Goal: Task Accomplishment & Management: Use online tool/utility

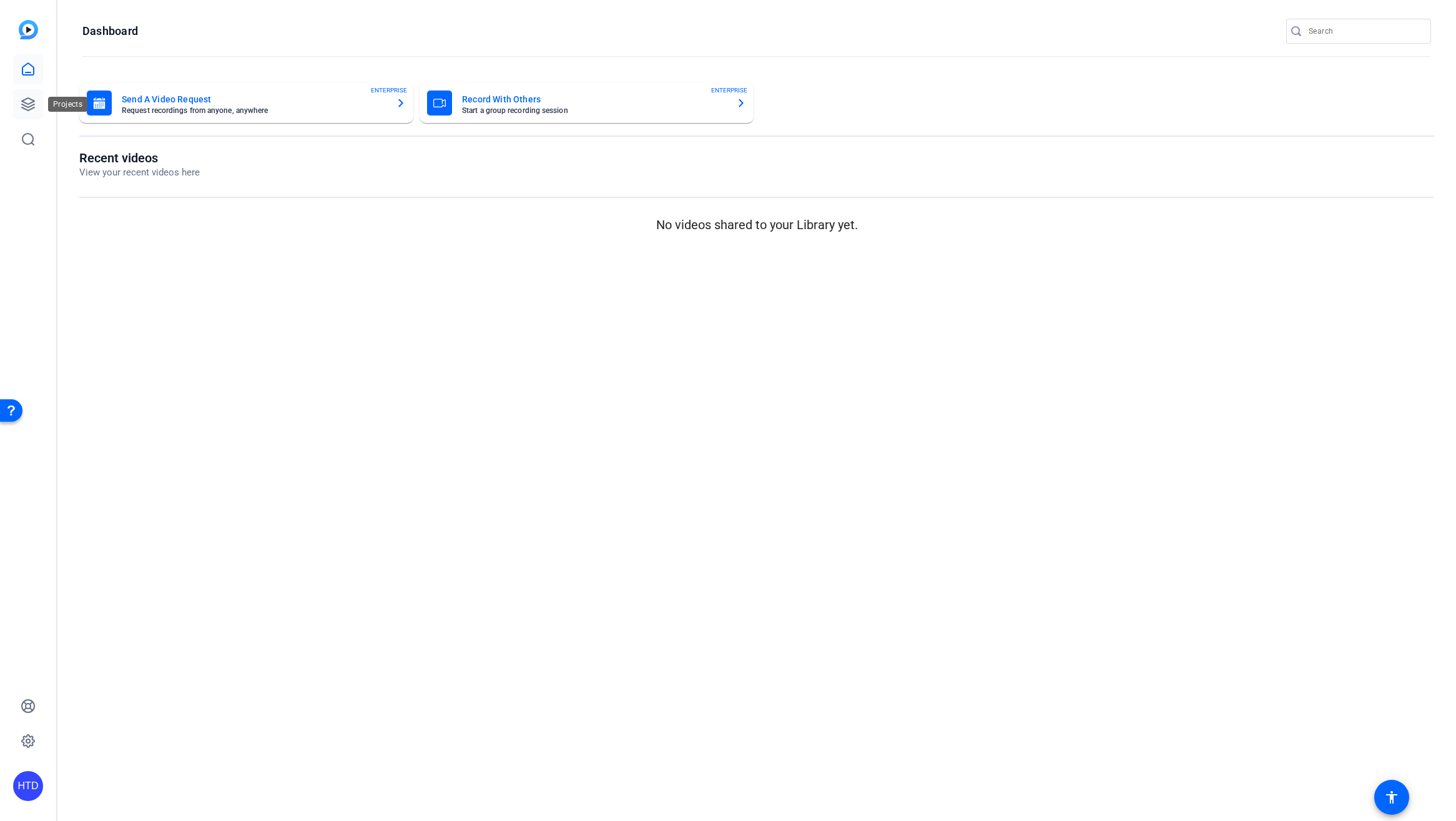
click at [29, 109] on icon at bounding box center [28, 104] width 13 height 13
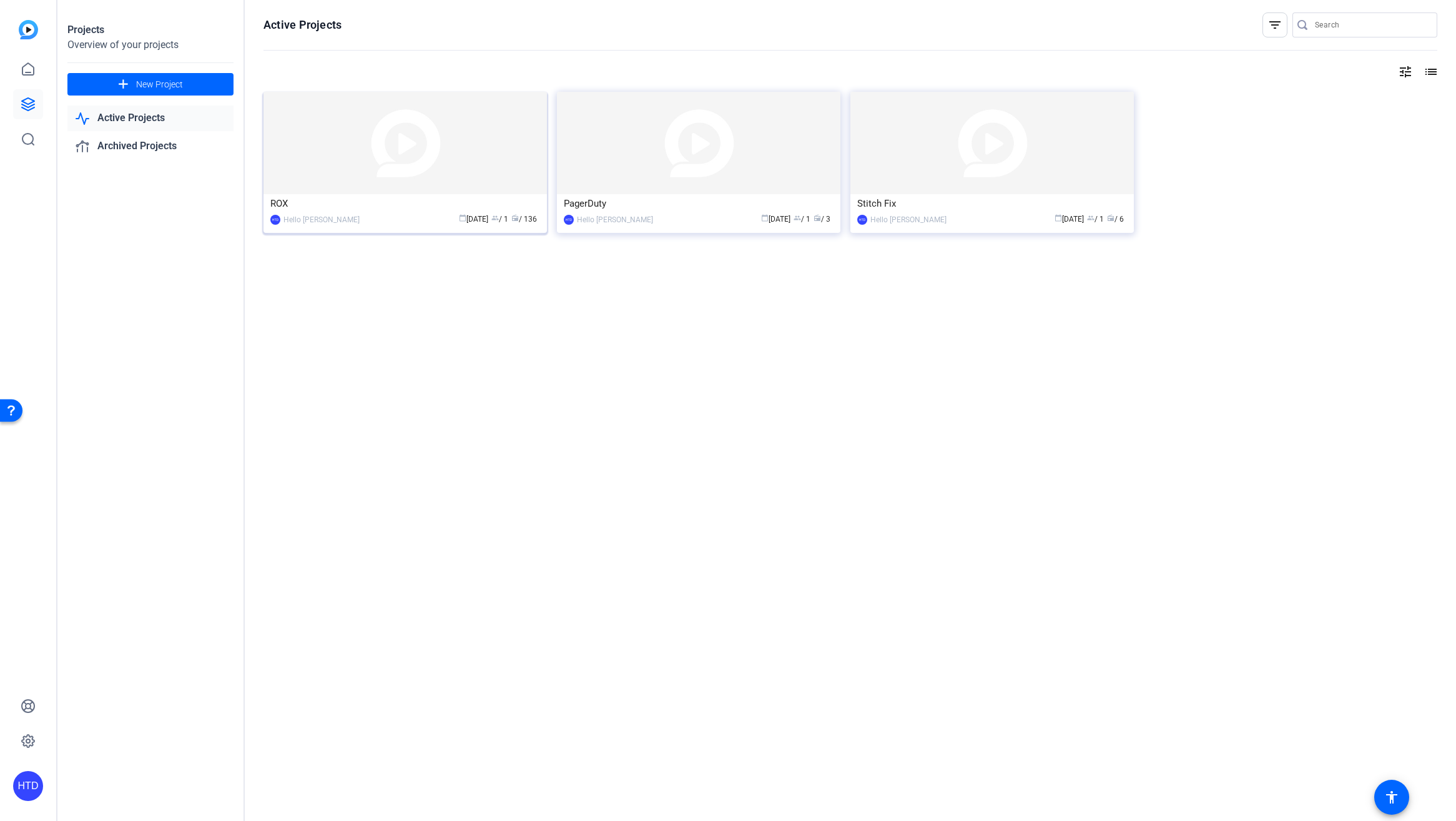
click at [461, 166] on img at bounding box center [405, 143] width 283 height 103
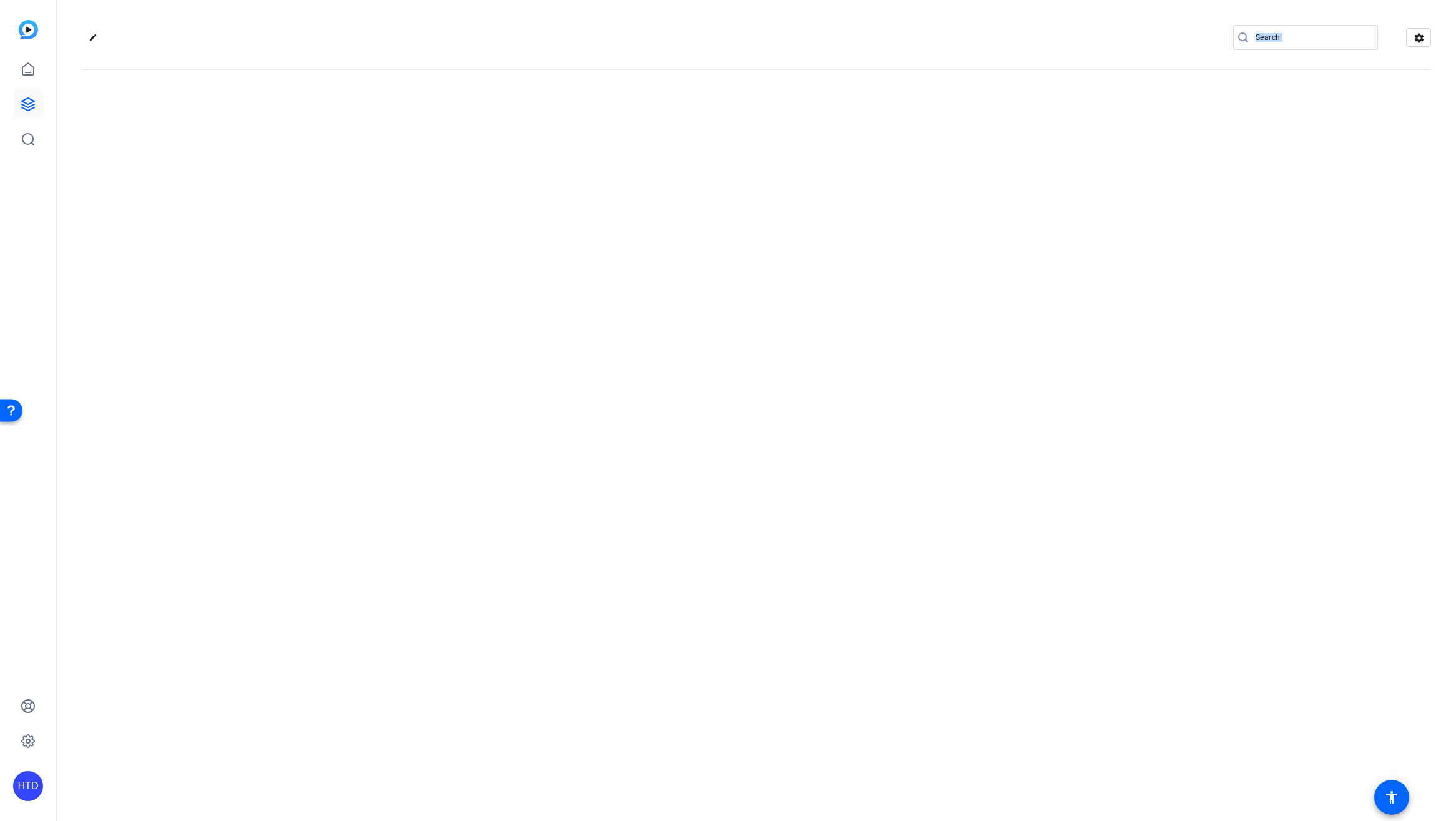
click at [461, 166] on div "edit settings" at bounding box center [756, 410] width 1398 height 821
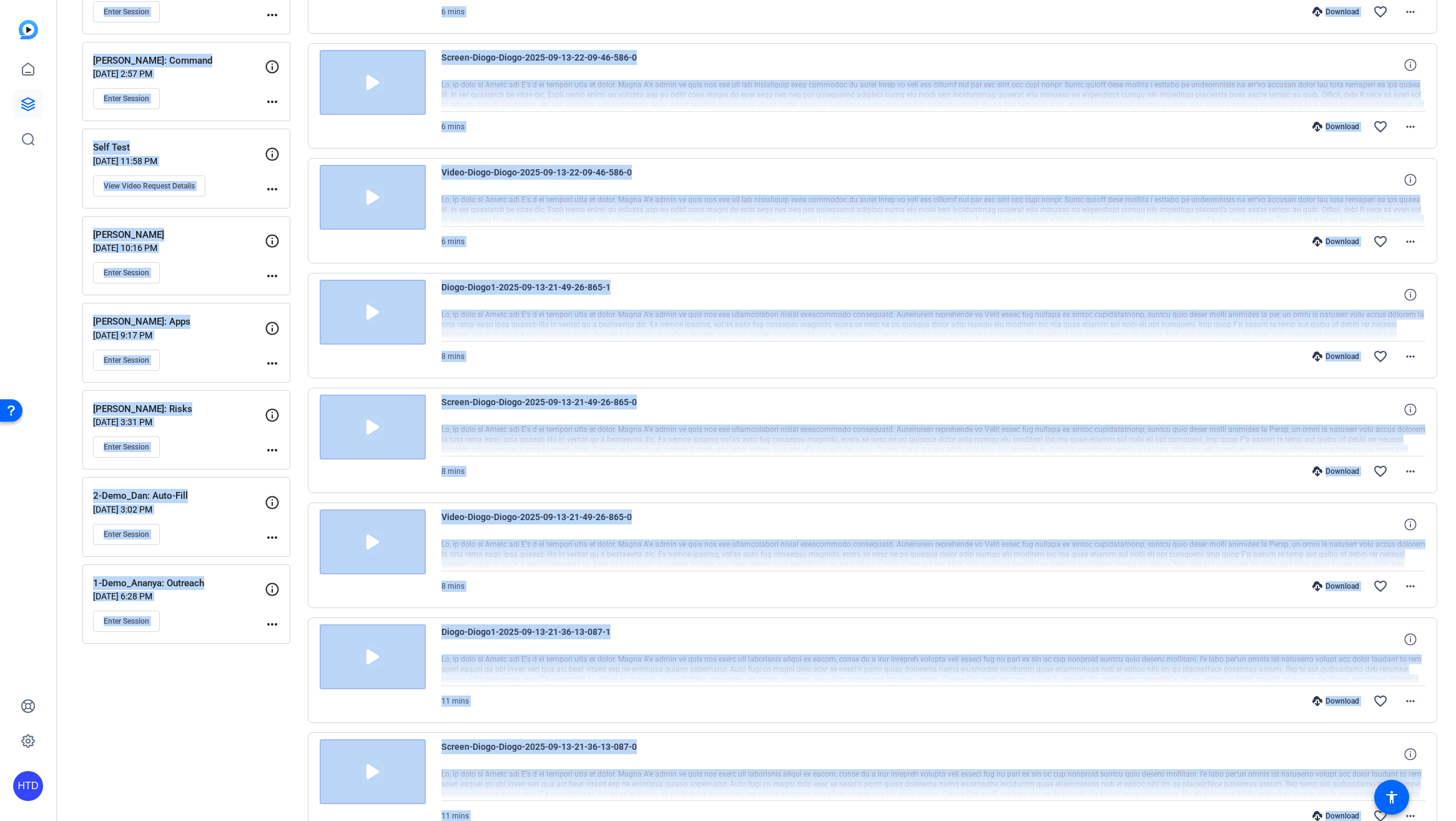
scroll to position [235, 0]
click at [233, 576] on p "1-Demo_Ananya: Outreach" at bounding box center [179, 583] width 172 height 14
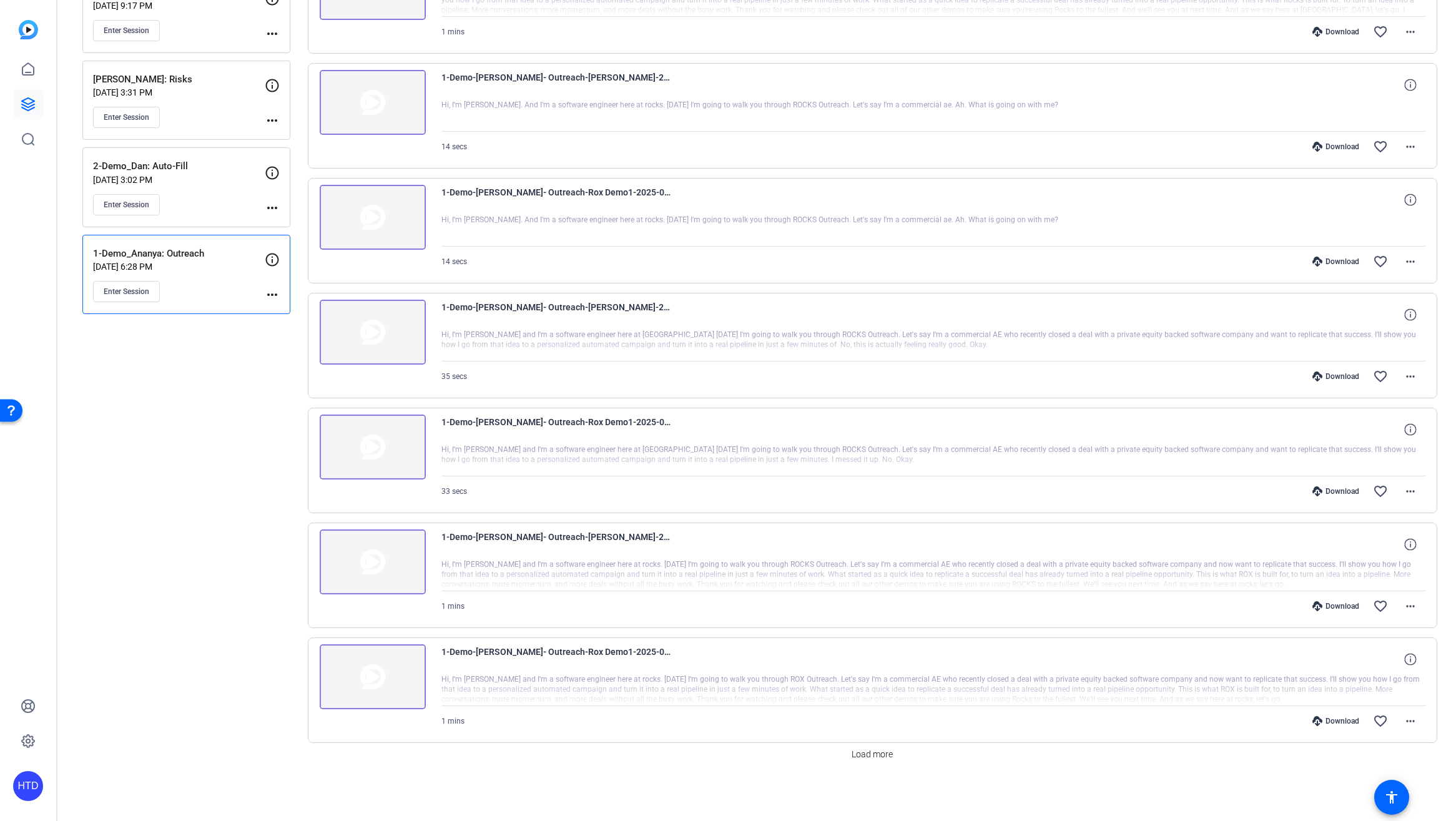
scroll to position [565, 0]
click at [871, 756] on span "Load more" at bounding box center [871, 753] width 41 height 13
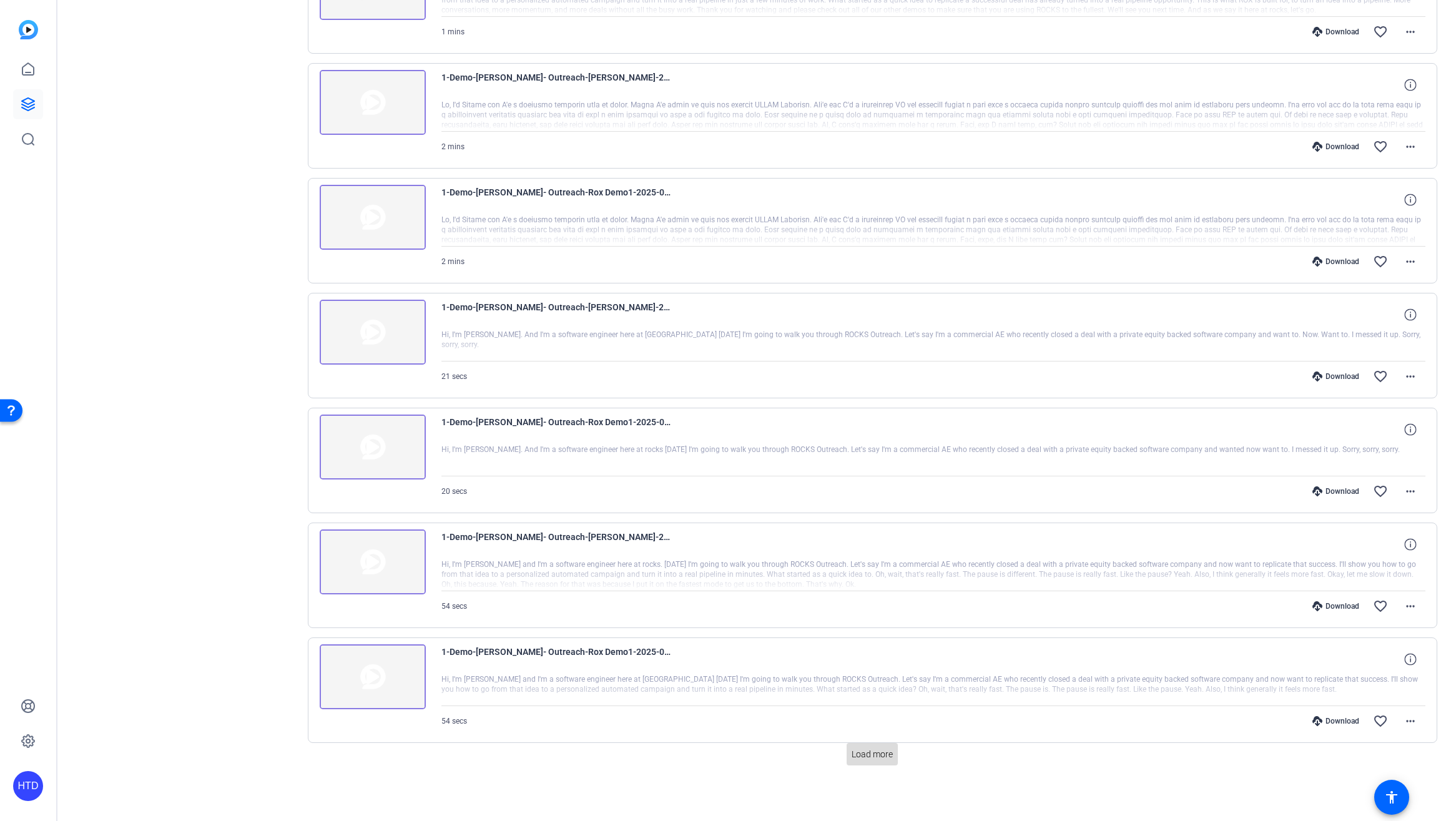
click at [884, 755] on span "Load more" at bounding box center [871, 753] width 41 height 13
click at [362, 331] on img at bounding box center [372, 331] width 106 height 65
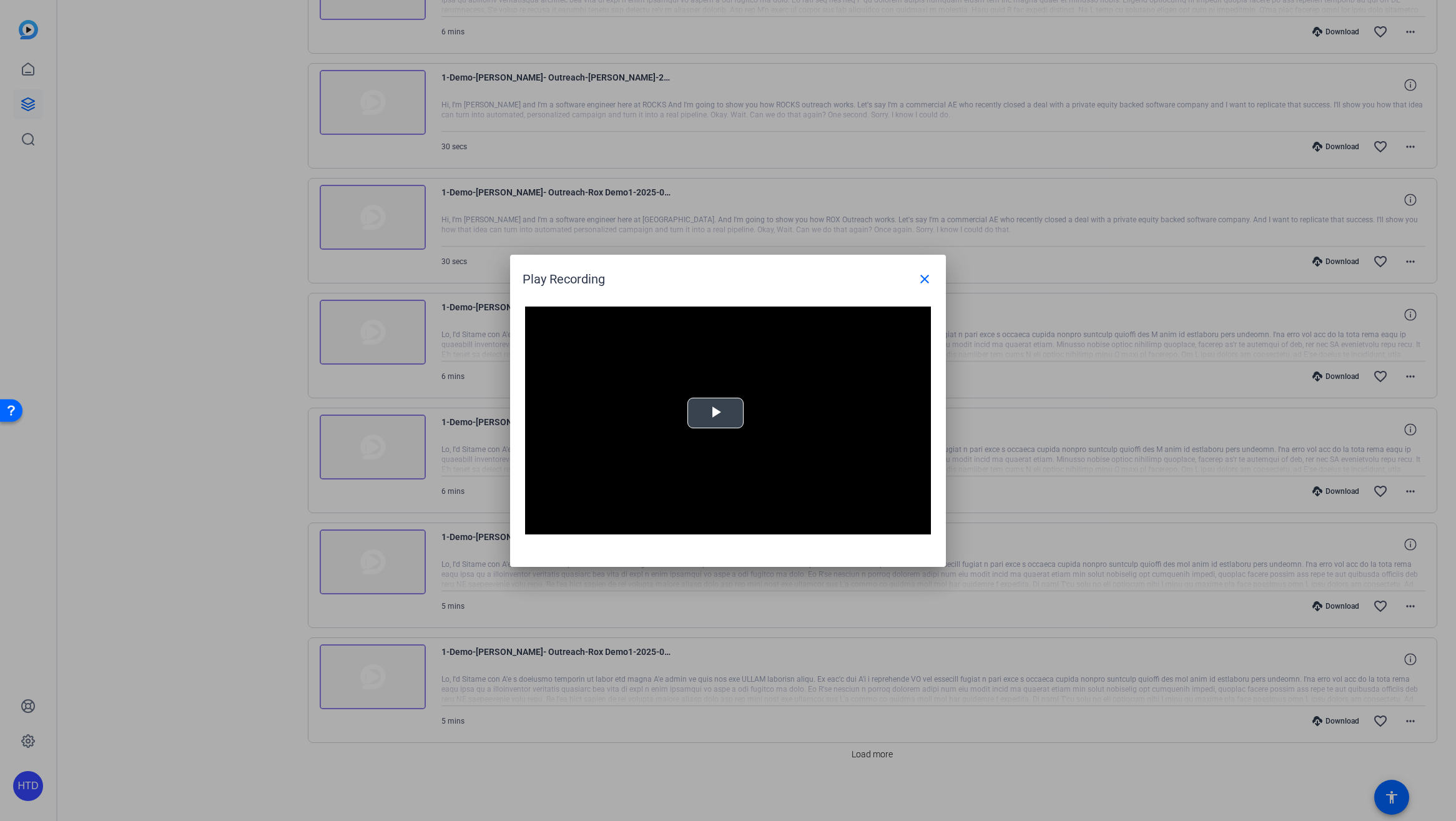
click at [716, 413] on span "Video Player" at bounding box center [716, 413] width 0 height 0
click at [542, 525] on span "Video Player" at bounding box center [537, 525] width 25 height 0
click at [923, 278] on mat-icon "close" at bounding box center [924, 278] width 15 height 15
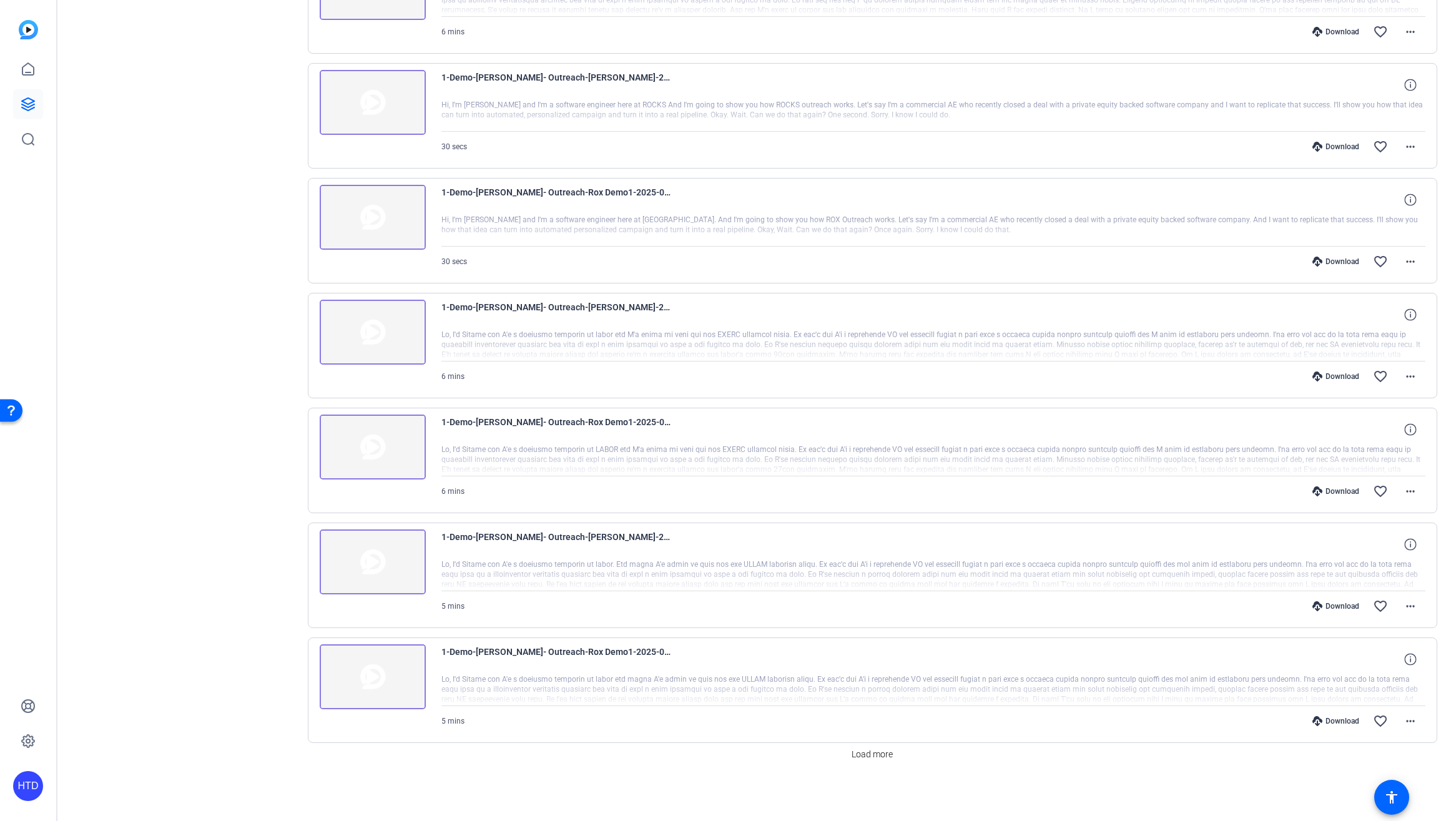
click at [371, 449] on img at bounding box center [372, 446] width 106 height 65
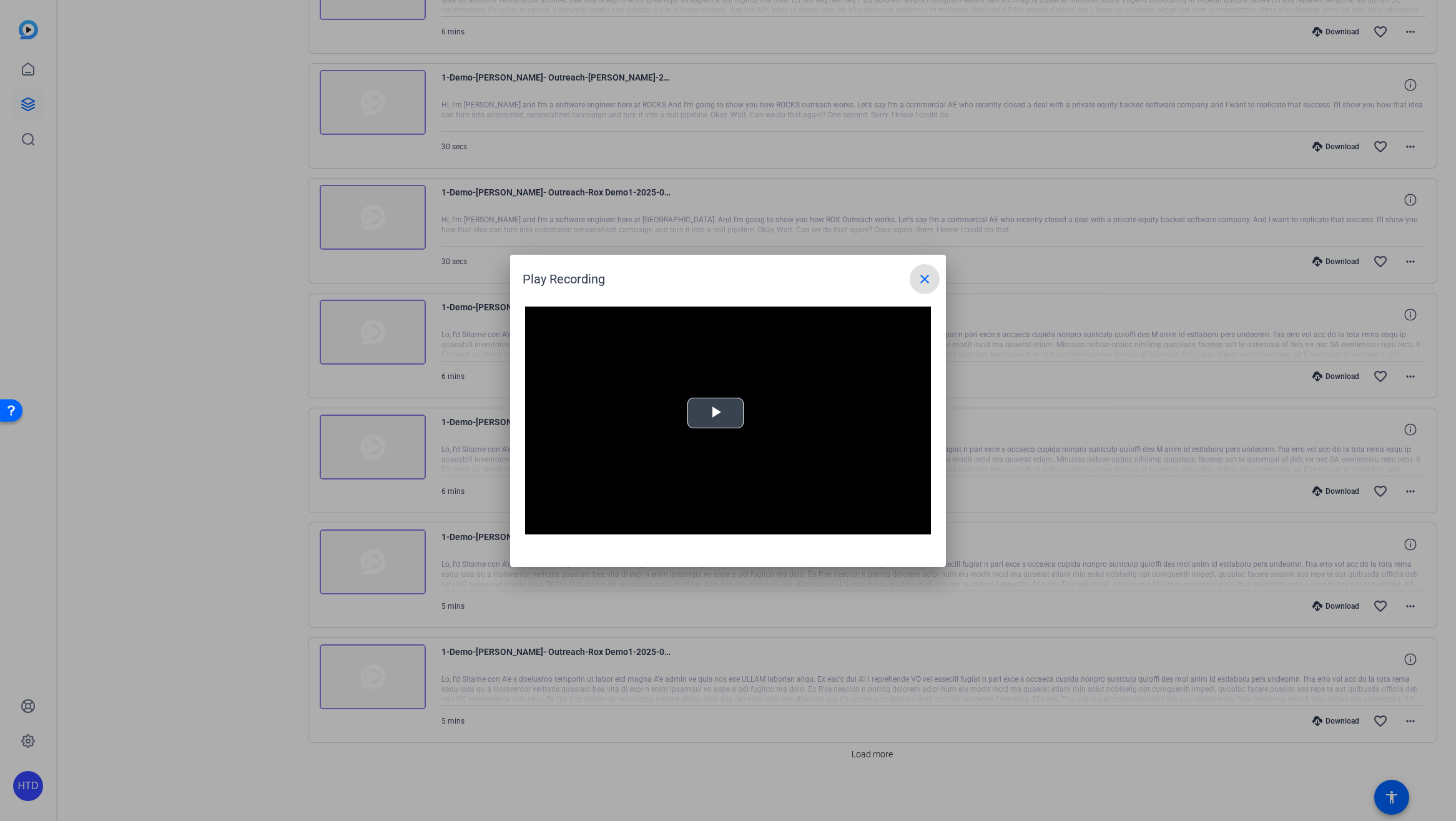
click at [716, 413] on span "Video Player" at bounding box center [716, 413] width 0 height 0
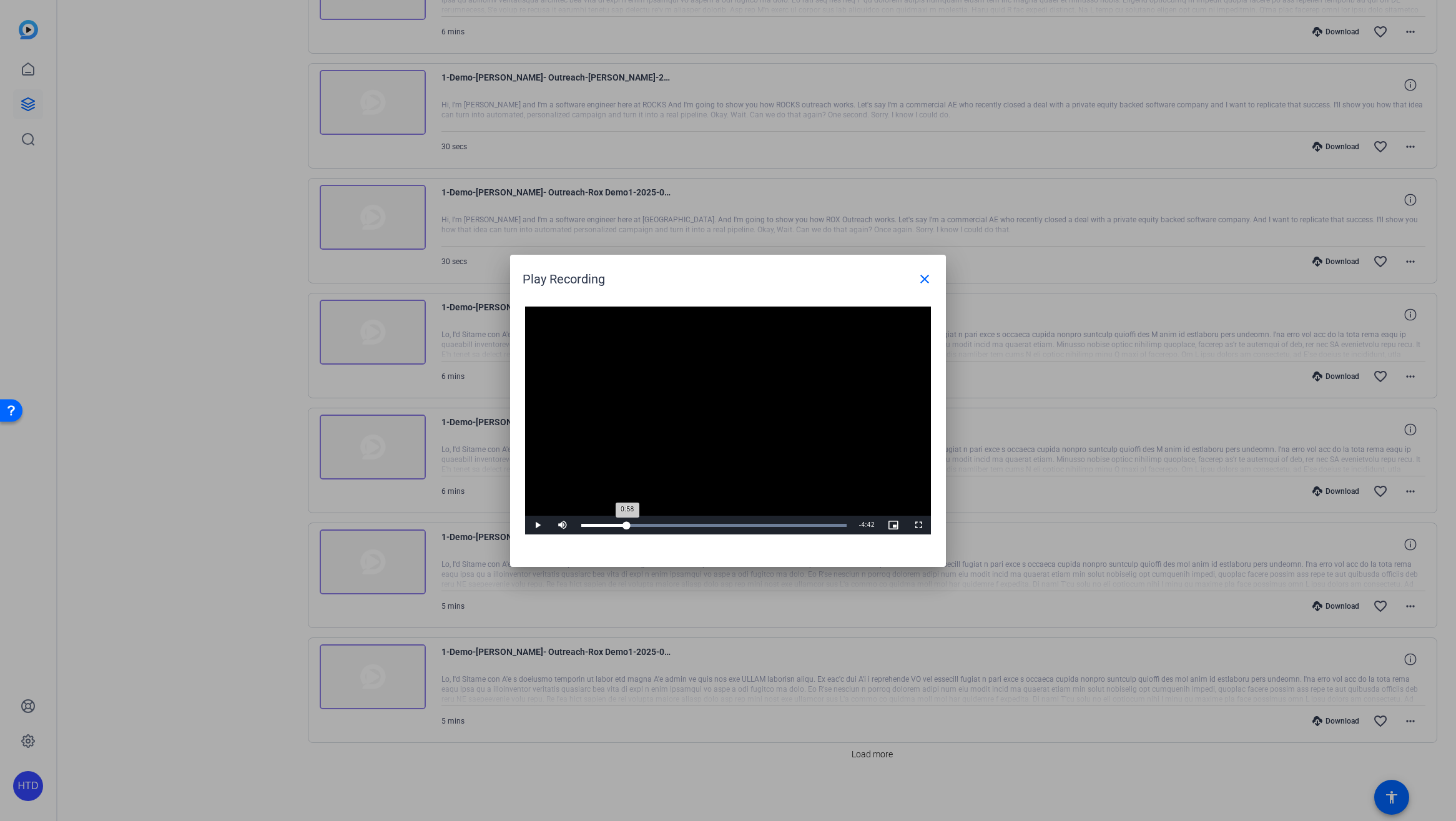
click at [631, 524] on div "Loaded : 100.00% 0:59 0:58" at bounding box center [714, 525] width 265 height 3
click at [538, 525] on span "Video Player" at bounding box center [537, 525] width 25 height 0
click at [925, 278] on mat-icon "close" at bounding box center [924, 278] width 15 height 15
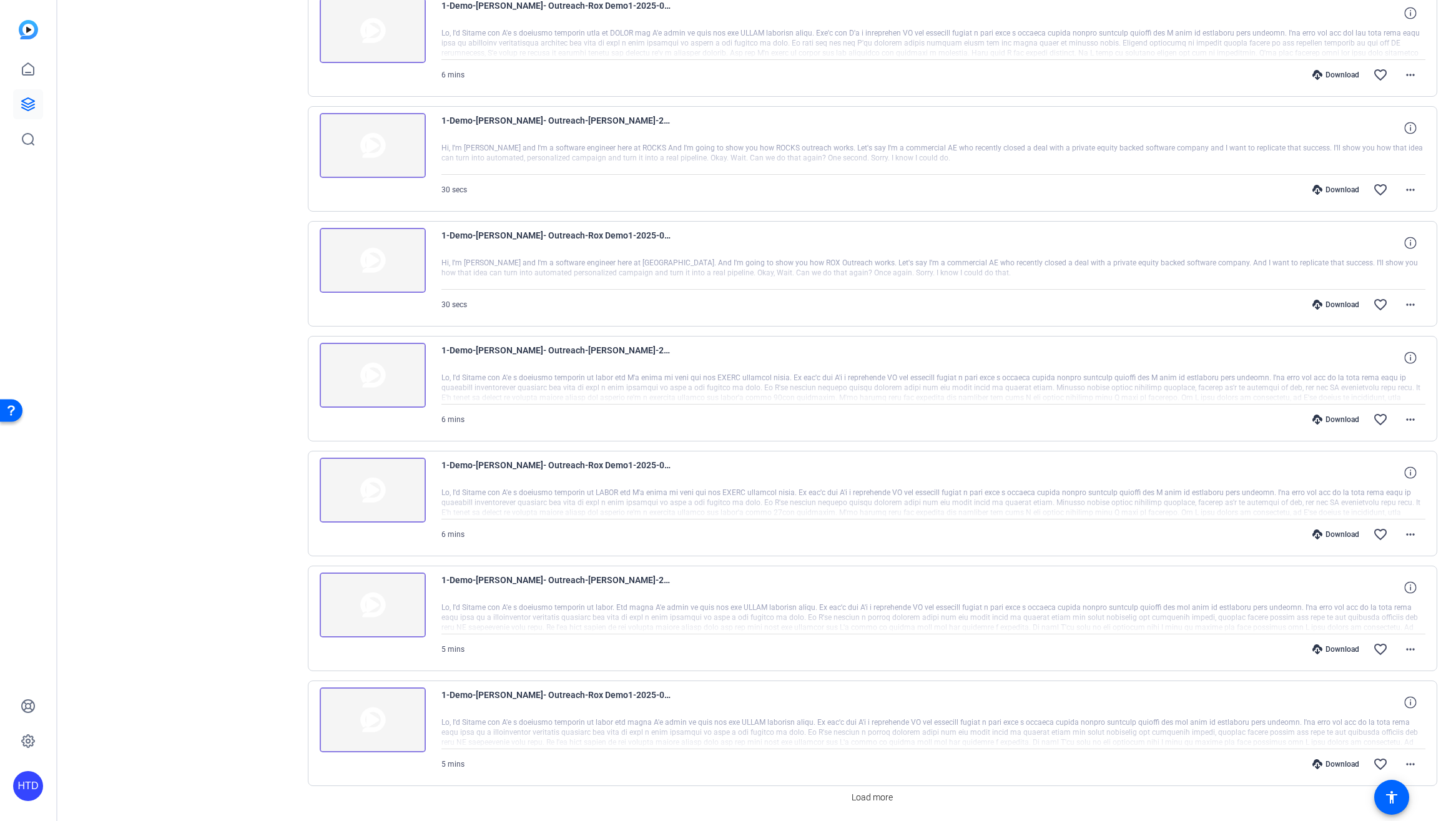
scroll to position [2818, 0]
click at [1348, 532] on div "Download" at bounding box center [1335, 535] width 59 height 10
